Goal: Task Accomplishment & Management: Use online tool/utility

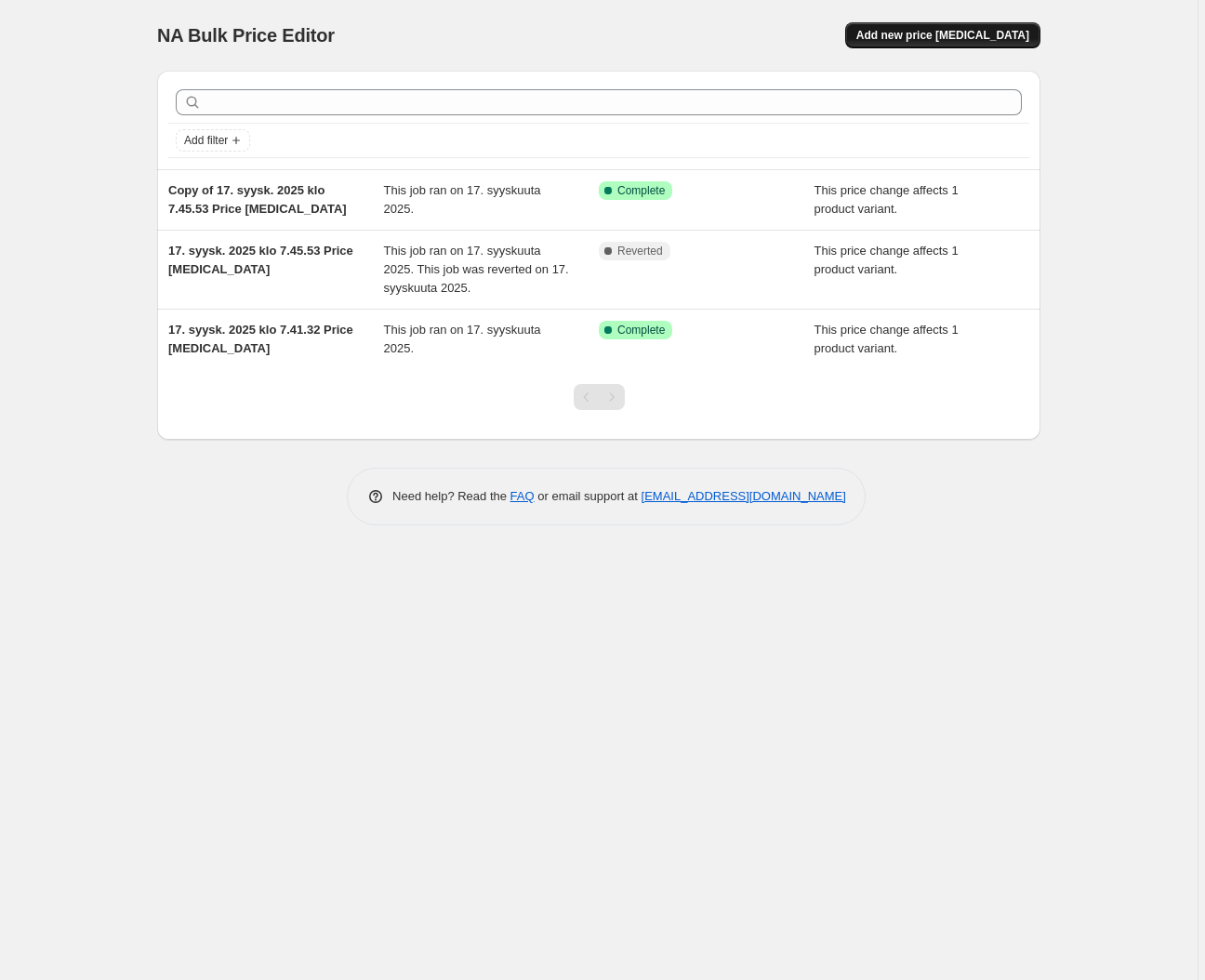
click at [893, 32] on span "Add new price [MEDICAL_DATA]" at bounding box center [942, 35] width 173 height 15
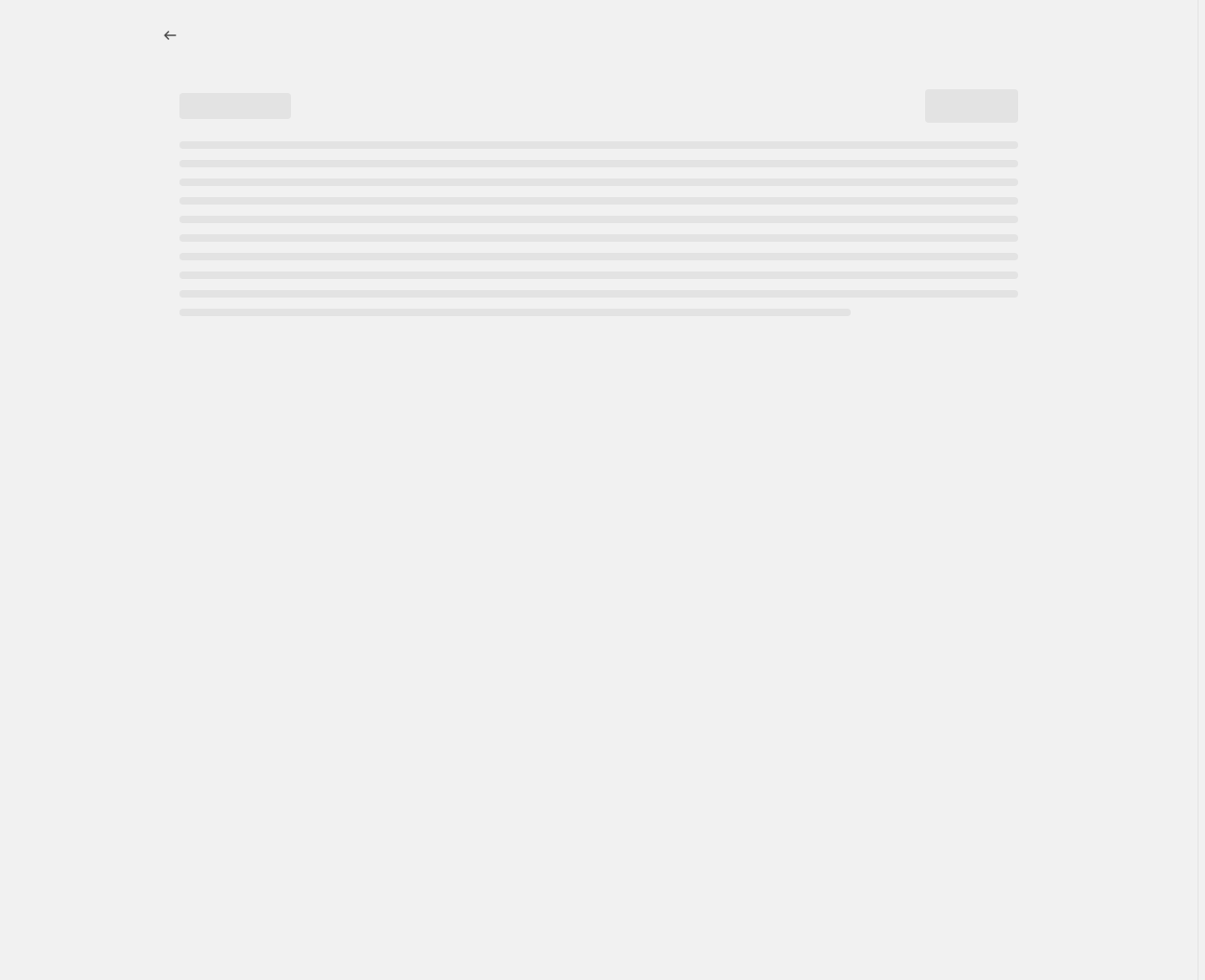
select select "percentage"
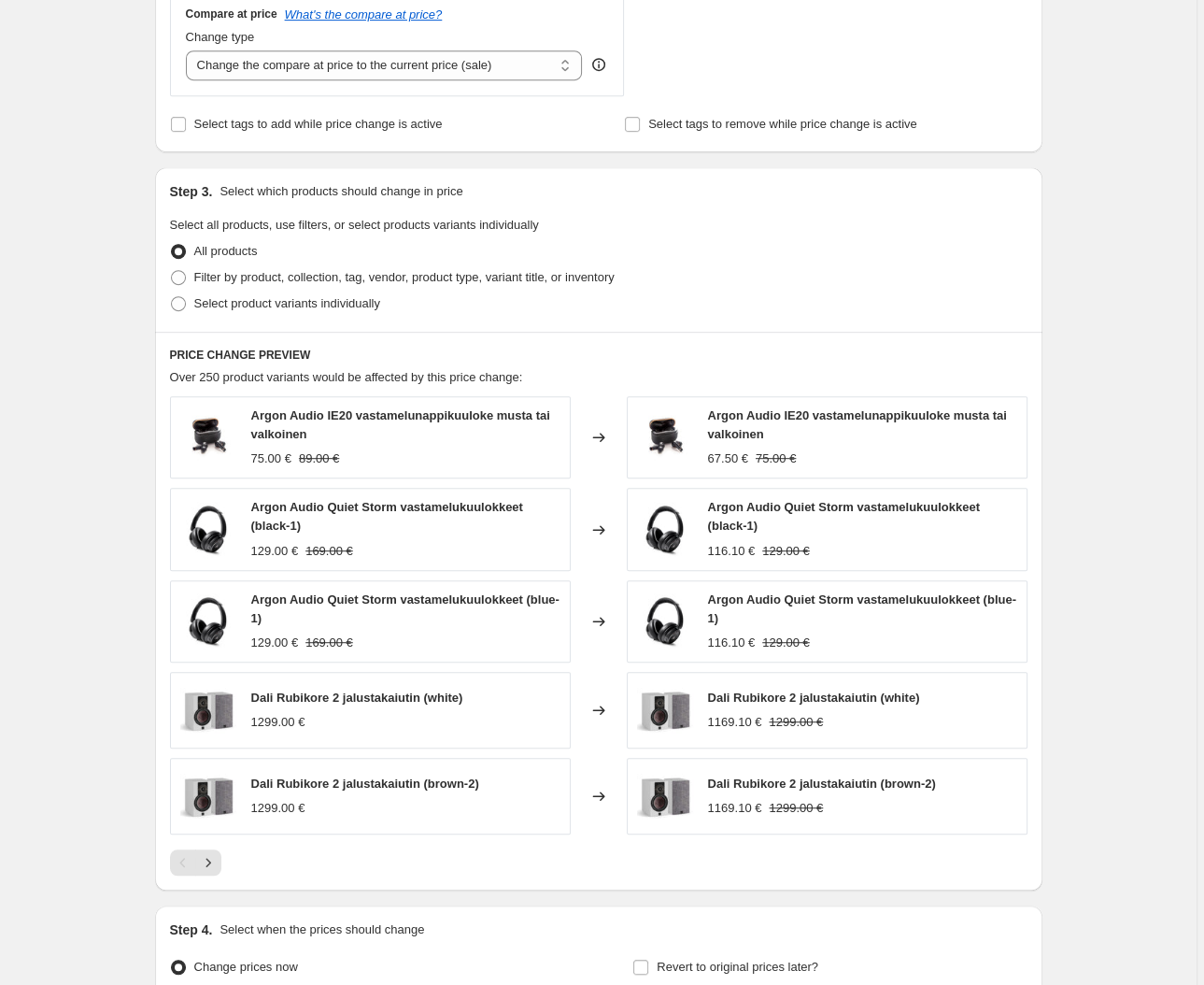
scroll to position [706, 0]
click at [261, 279] on span "Filter by product, collection, tag, vendor, product type, variant title, or inv…" at bounding box center [404, 275] width 420 height 14
click at [171, 270] on input "Filter by product, collection, tag, vendor, product type, variant title, or inv…" at bounding box center [171, 269] width 1 height 1
radio input "true"
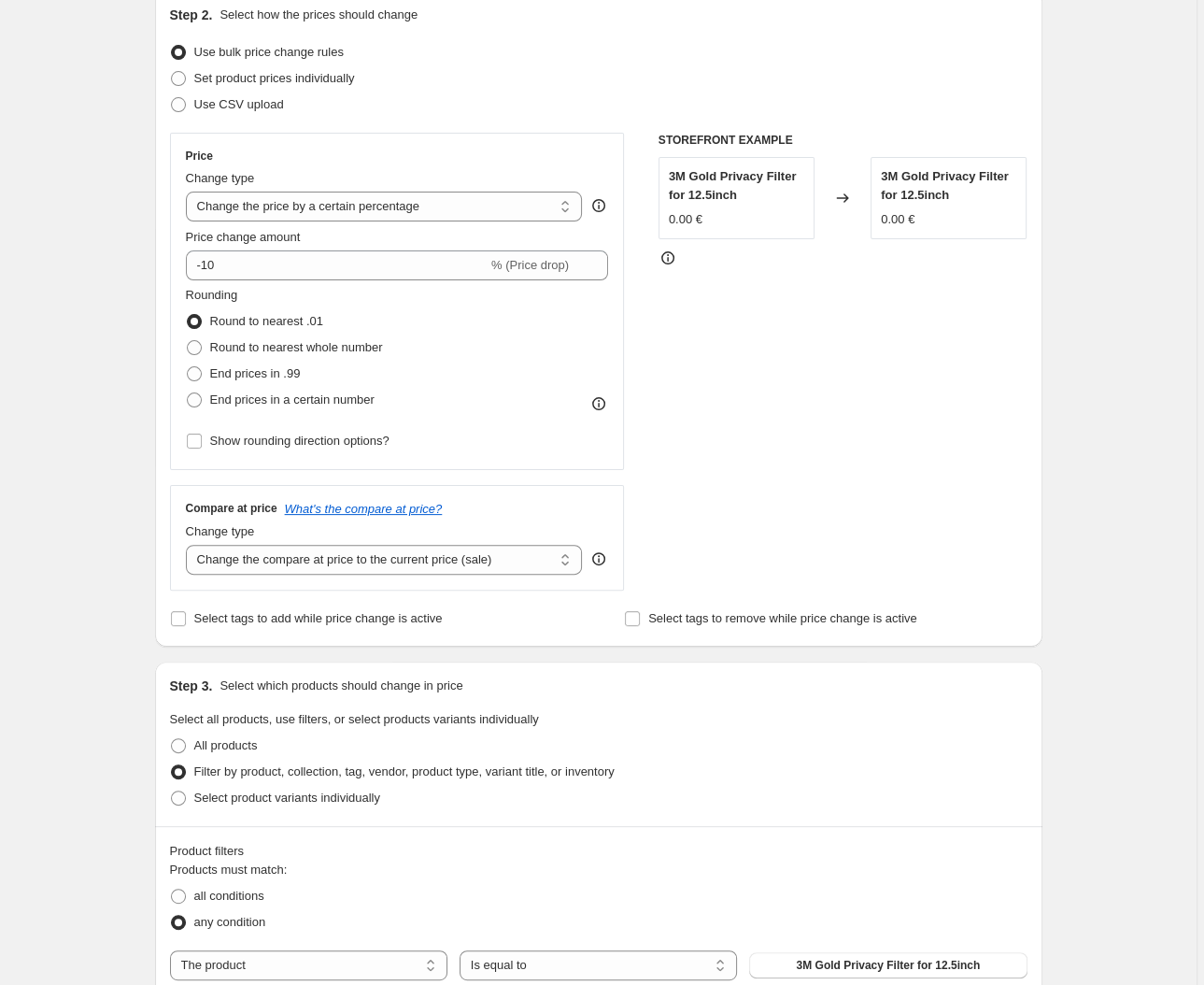
scroll to position [0, 0]
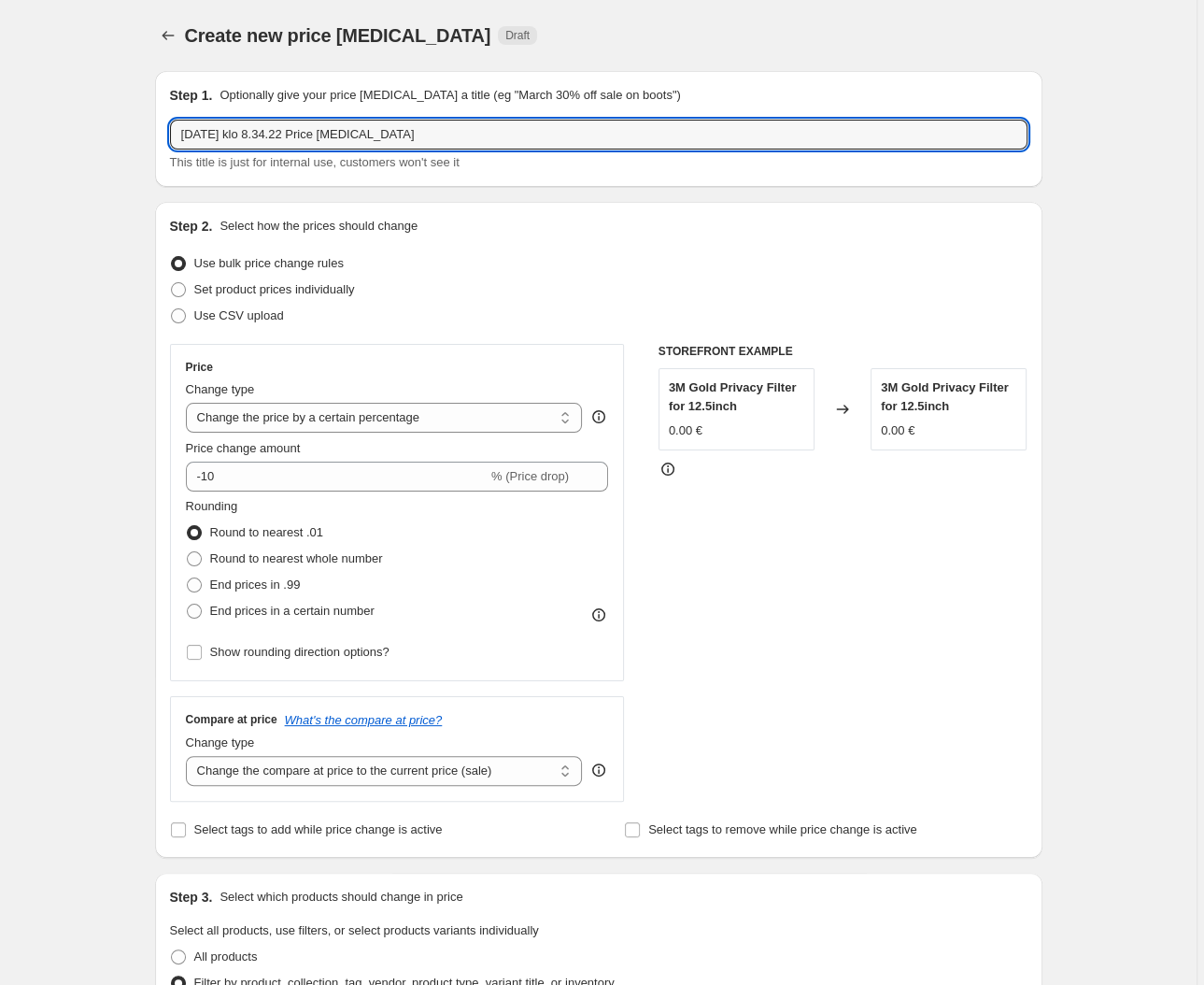
drag, startPoint x: 457, startPoint y: 136, endPoint x: 124, endPoint y: 150, distance: 333.3
click at [170, 137] on input "15.10.2025 klo 8.34.22 Price change job" at bounding box center [598, 134] width 857 height 30
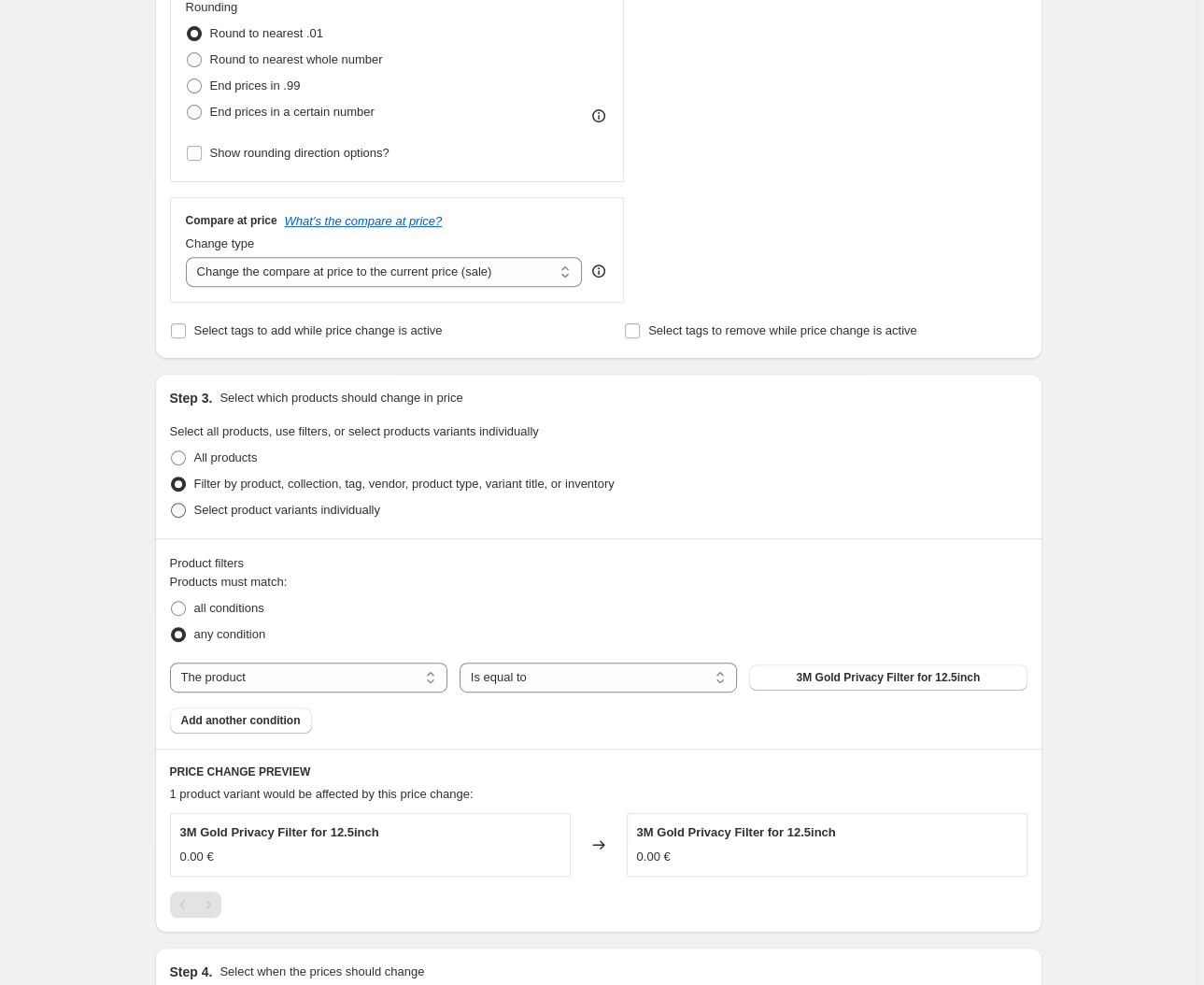
scroll to position [632, 0]
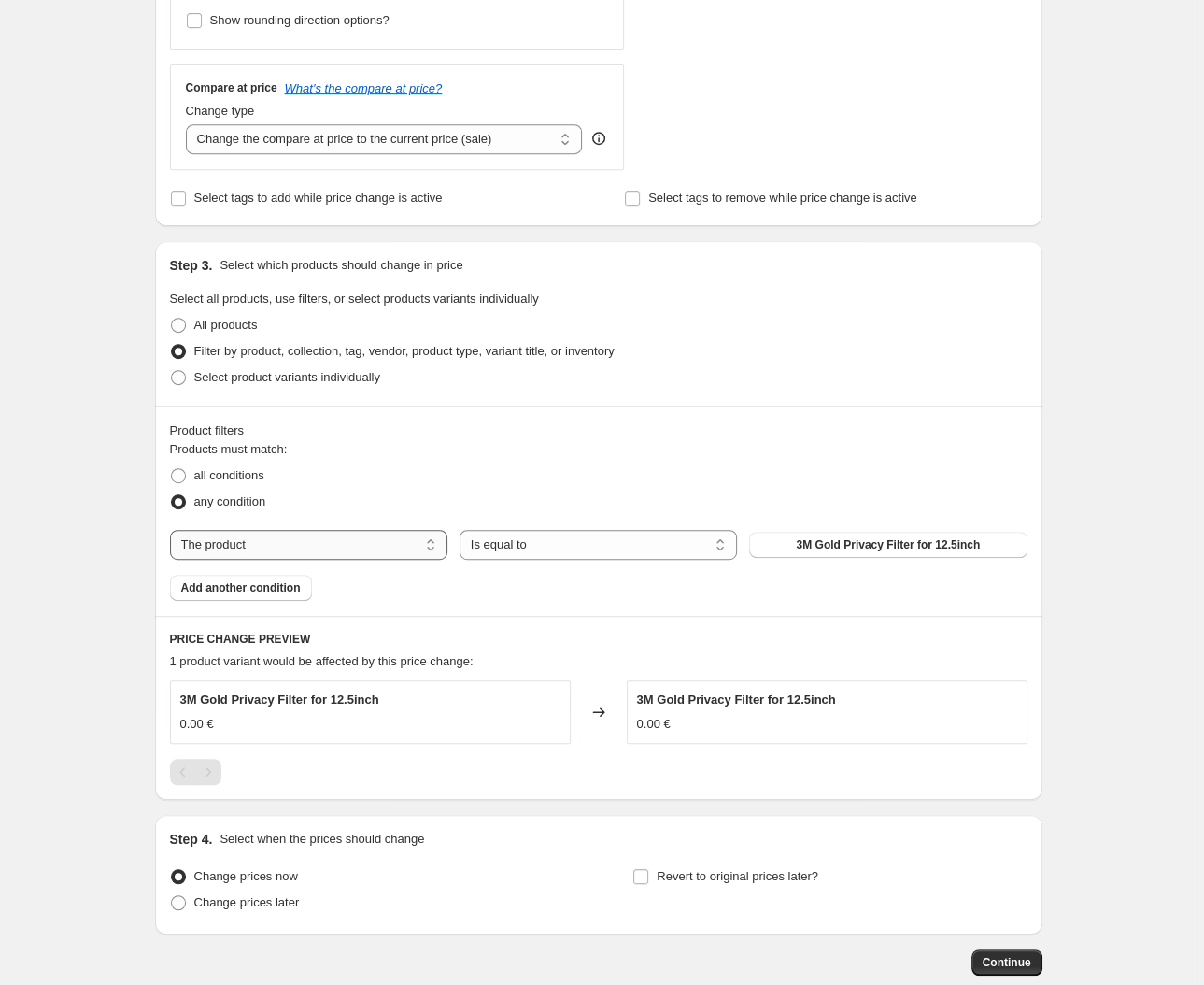
click at [170, 530] on select "The product The product's collection The product's tag The product's vendor The…" at bounding box center [308, 544] width 277 height 30
select select "collection"
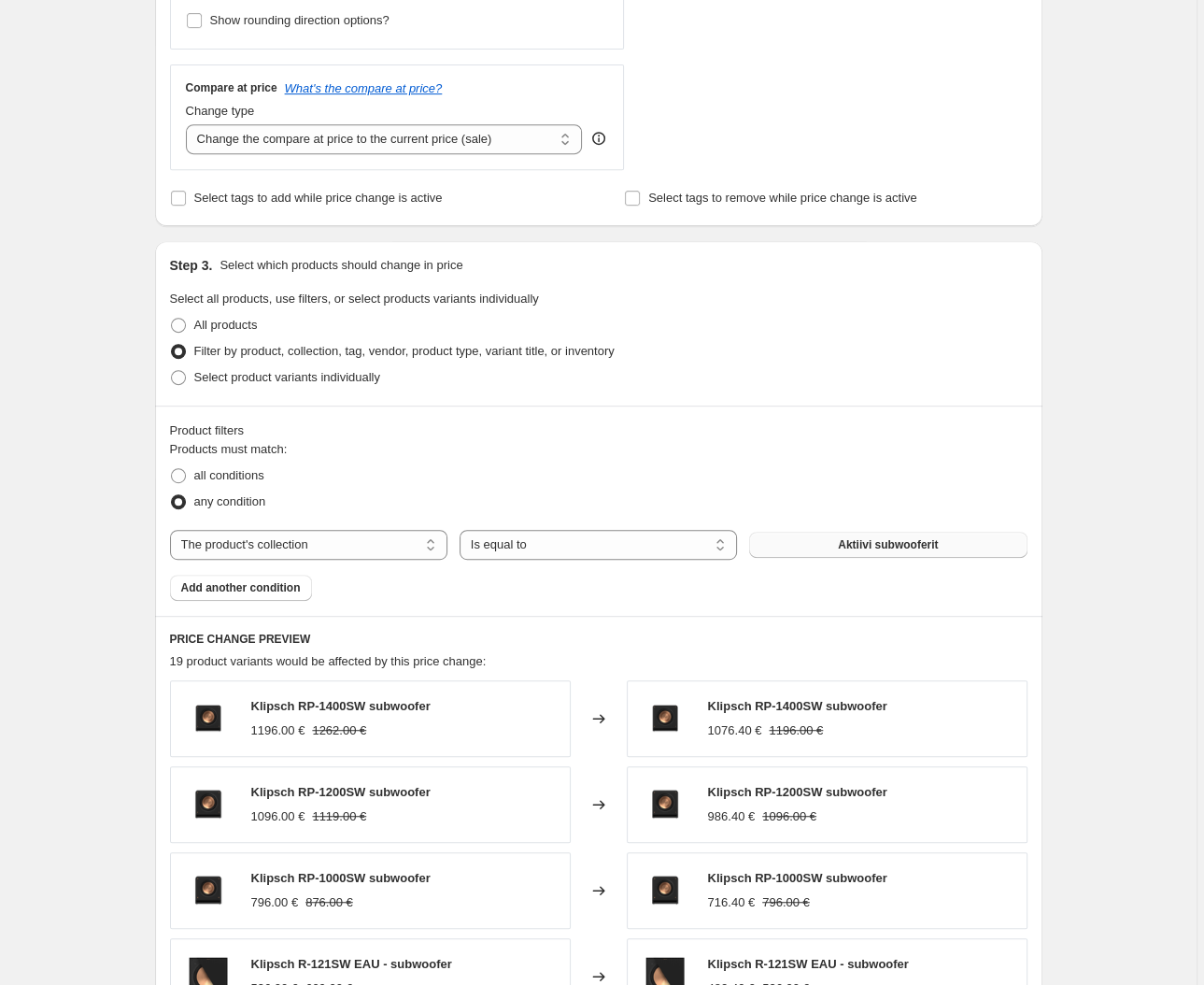
click at [811, 548] on button "Aktiivi subwooferit" at bounding box center [887, 544] width 277 height 26
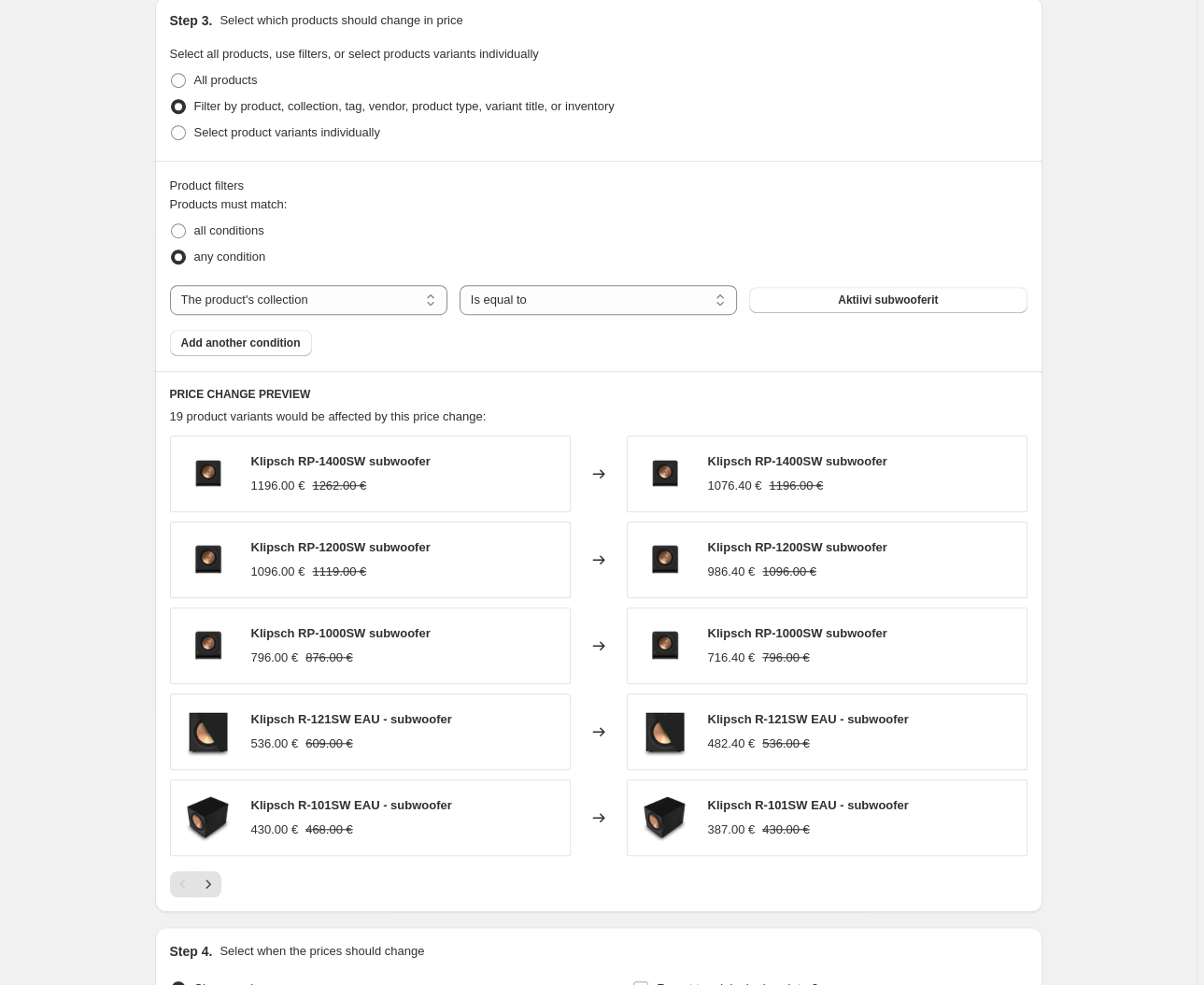
scroll to position [935, 0]
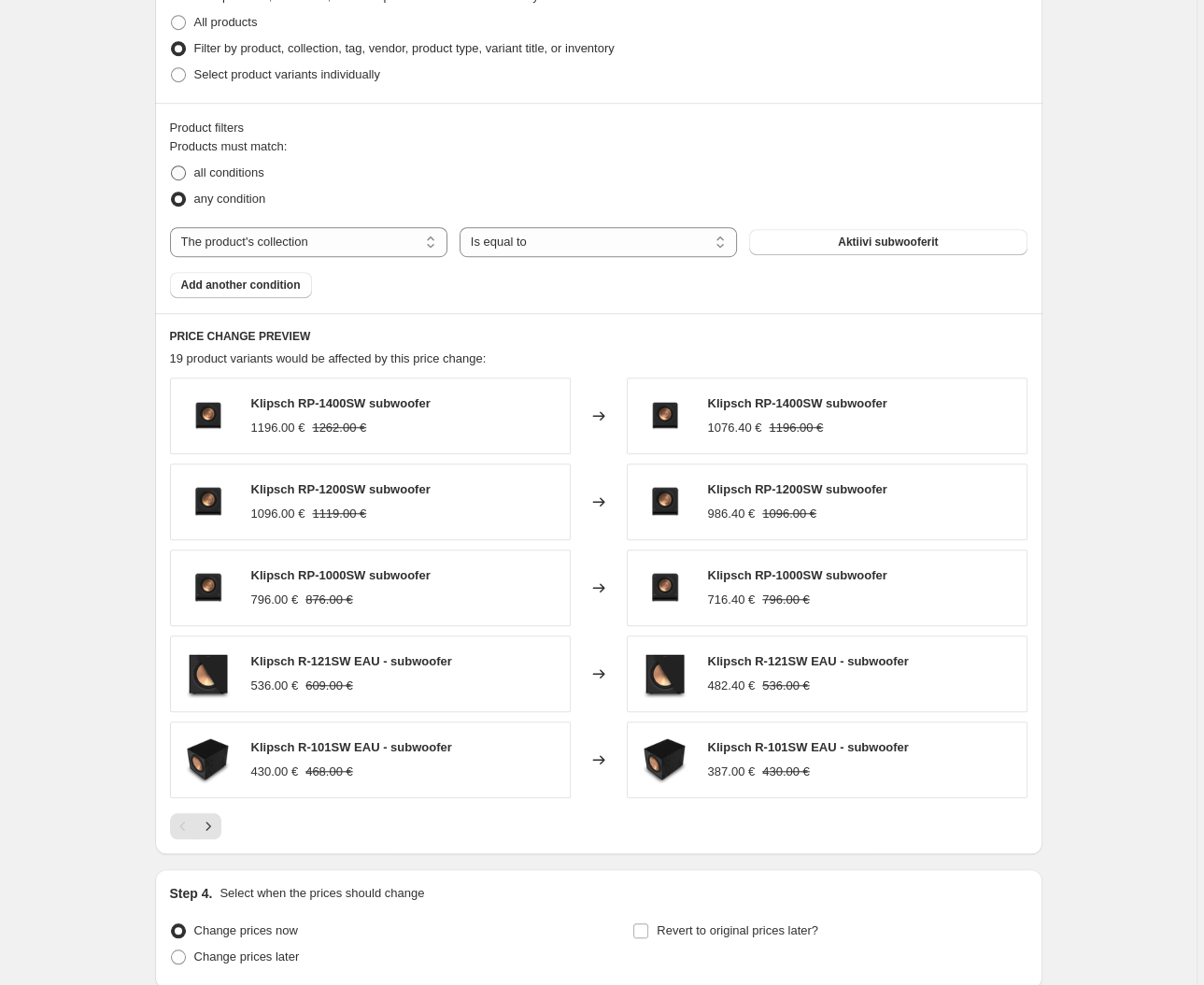
click at [254, 172] on span "all conditions" at bounding box center [230, 172] width 70 height 14
click at [171, 167] on input "all conditions" at bounding box center [171, 166] width 1 height 1
radio input "true"
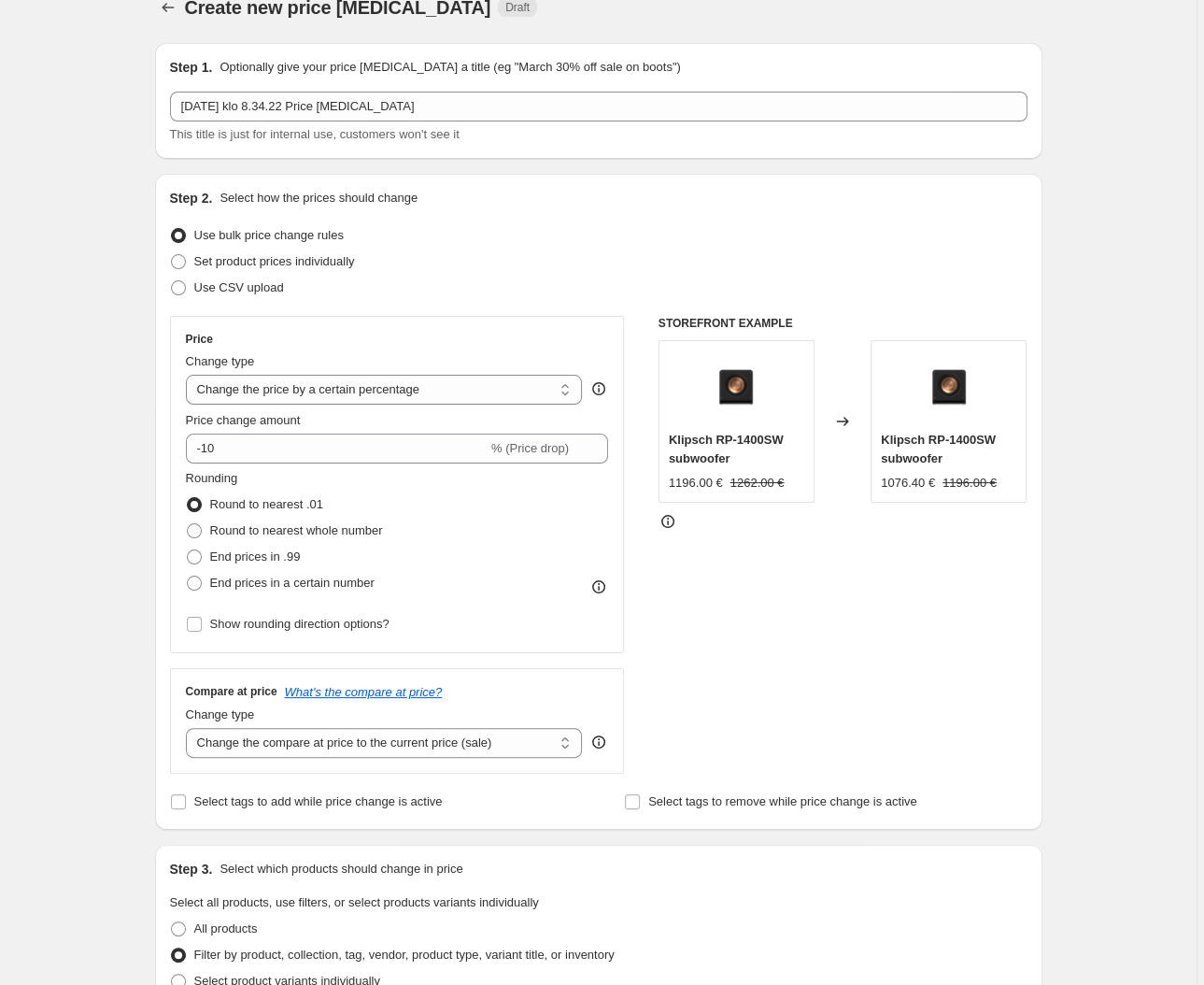
scroll to position [0, 0]
